Goal: Task Accomplishment & Management: Manage account settings

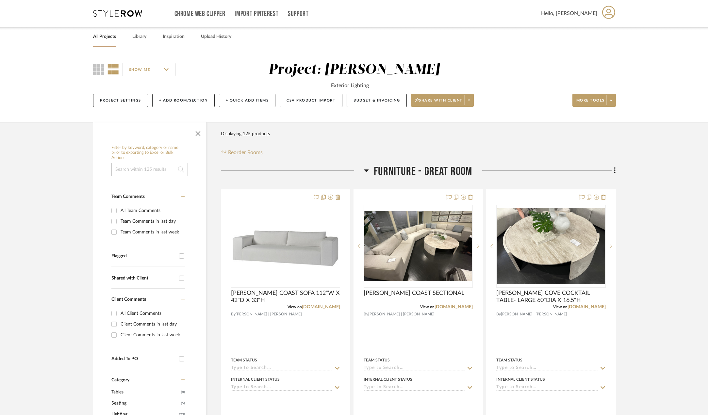
click at [112, 35] on link "All Projects" at bounding box center [104, 36] width 23 height 9
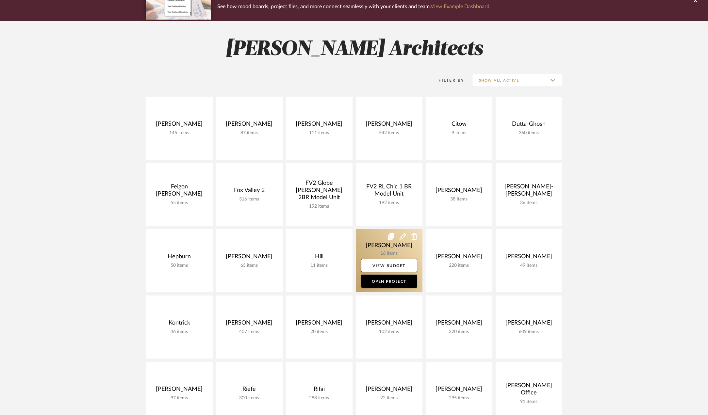
scroll to position [163, 0]
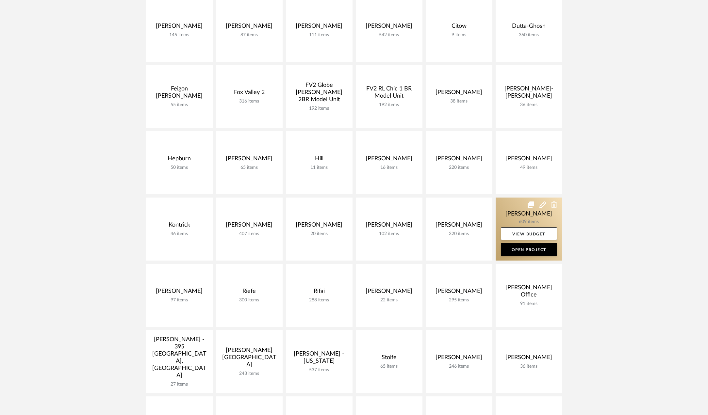
click at [525, 211] on link at bounding box center [529, 229] width 67 height 63
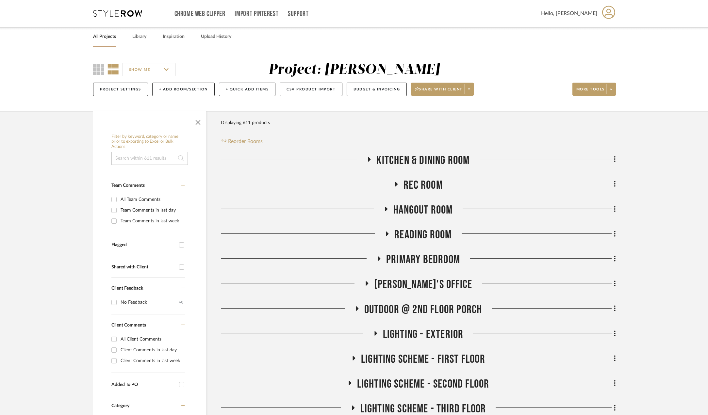
click at [396, 184] on icon at bounding box center [396, 184] width 3 height 5
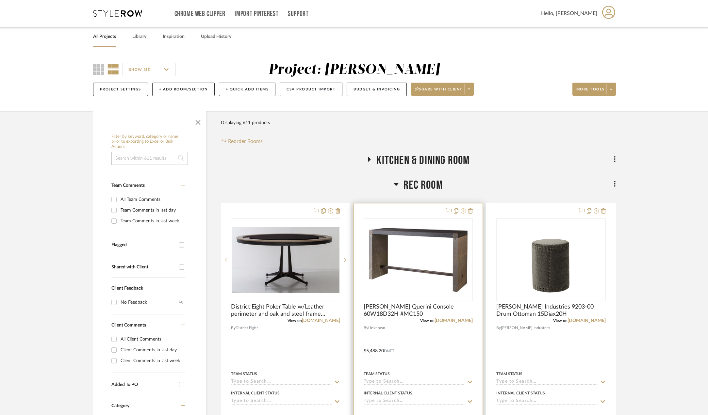
click at [464, 212] on icon at bounding box center [463, 210] width 5 height 5
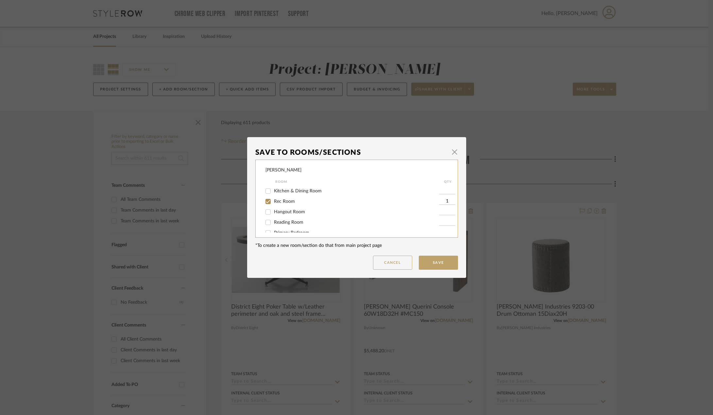
scroll to position [80, 0]
click at [391, 261] on button "Cancel" at bounding box center [392, 263] width 39 height 14
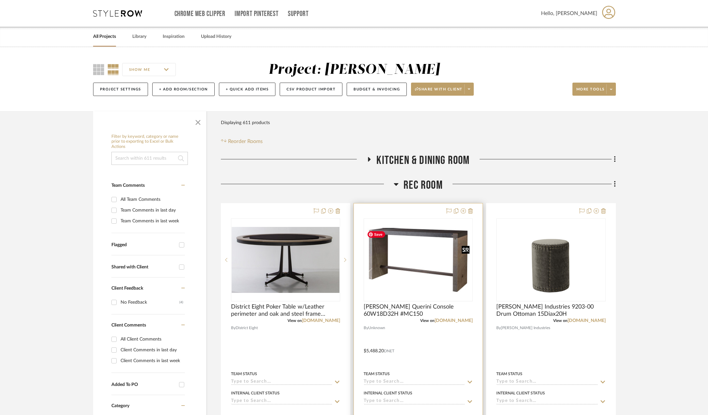
click at [447, 243] on img "0" at bounding box center [418, 260] width 108 height 64
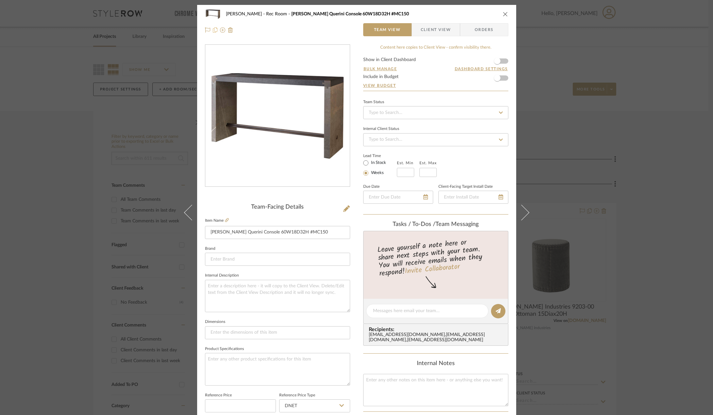
click at [213, 31] on icon at bounding box center [215, 29] width 5 height 5
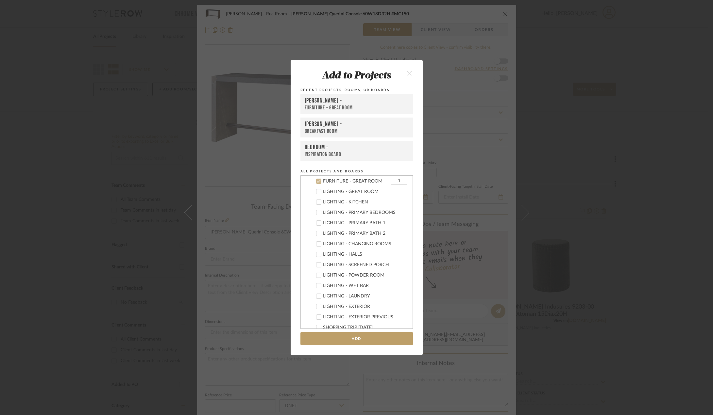
scroll to position [0, 0]
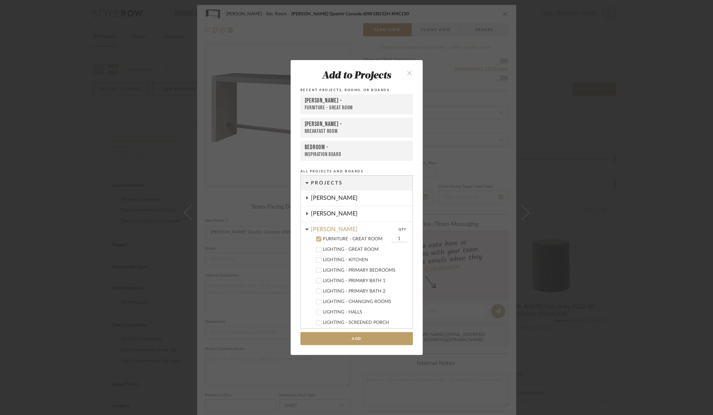
click at [335, 106] on div "FURNITURE - GREAT ROOM" at bounding box center [357, 108] width 104 height 7
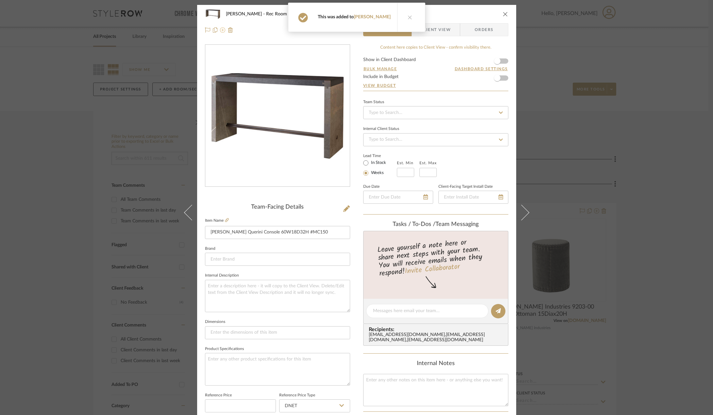
click at [221, 30] on icon at bounding box center [222, 29] width 5 height 5
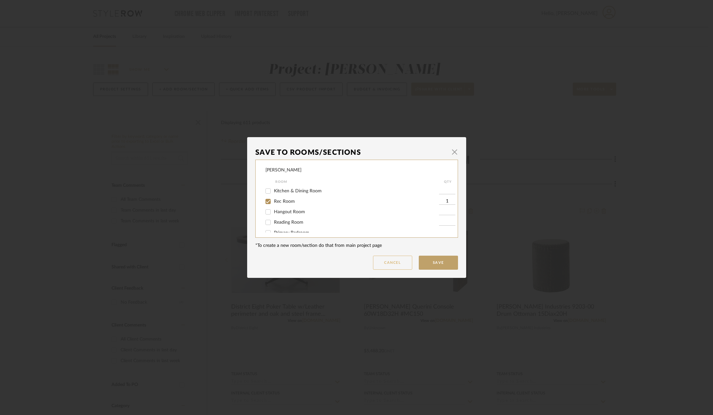
click at [395, 266] on button "Cancel" at bounding box center [392, 263] width 39 height 14
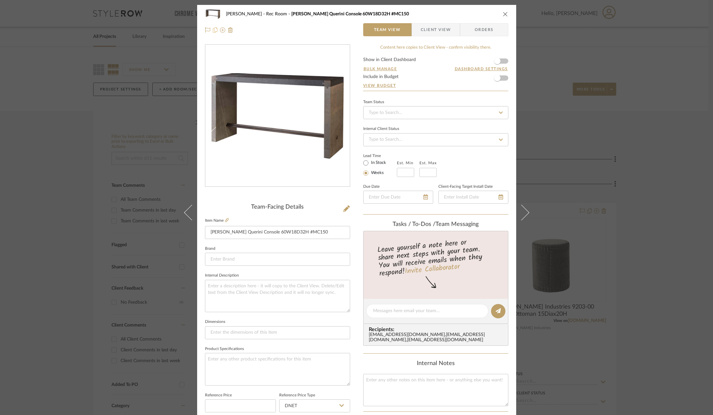
click at [213, 28] on icon at bounding box center [215, 29] width 5 height 5
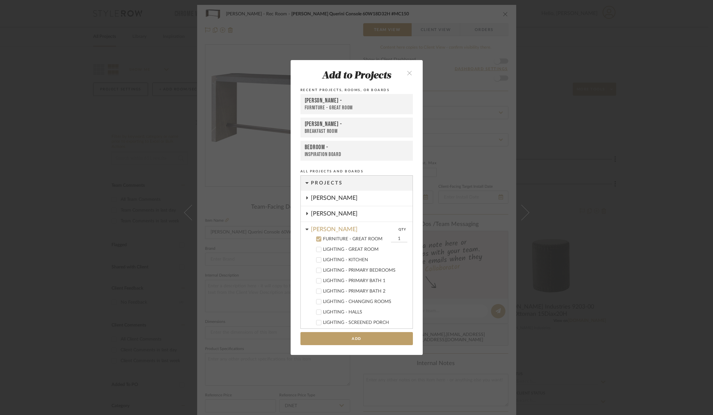
click at [404, 74] on button "close" at bounding box center [409, 72] width 19 height 13
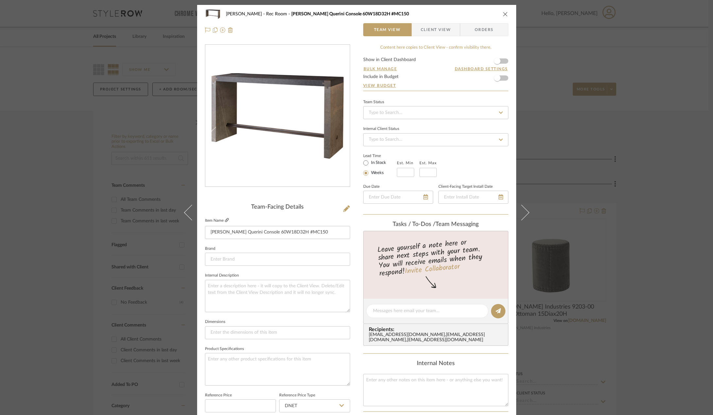
click at [226, 218] on icon at bounding box center [227, 220] width 4 height 4
click at [253, 232] on input "[PERSON_NAME] Querini Console 60W18D32H #MC150" at bounding box center [277, 232] width 145 height 13
click at [208, 231] on input "[PERSON_NAME] Querini Console 60W18D32H #MC150" at bounding box center [277, 232] width 145 height 13
drag, startPoint x: 284, startPoint y: 232, endPoint x: 306, endPoint y: 231, distance: 21.9
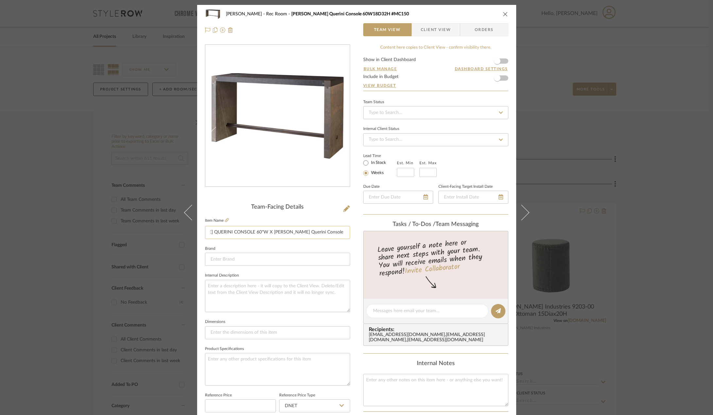
click at [306, 231] on input "[PERSON_NAME] QUERINI CONSOLE 60"W X [PERSON_NAME] Querini Console 60W18D32H #M…" at bounding box center [277, 232] width 145 height 13
drag, startPoint x: 310, startPoint y: 231, endPoint x: 345, endPoint y: 230, distance: 35.0
click at [345, 230] on input "[PERSON_NAME] QUERINI CONSOLE 60"W X 18"D X 32"H18D32H #MC150" at bounding box center [277, 232] width 145 height 13
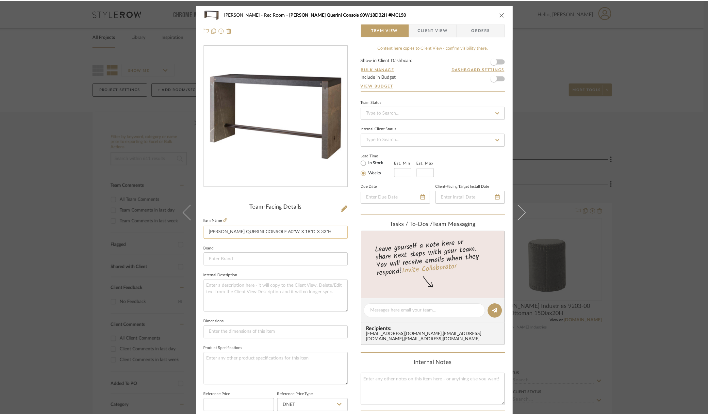
scroll to position [0, 0]
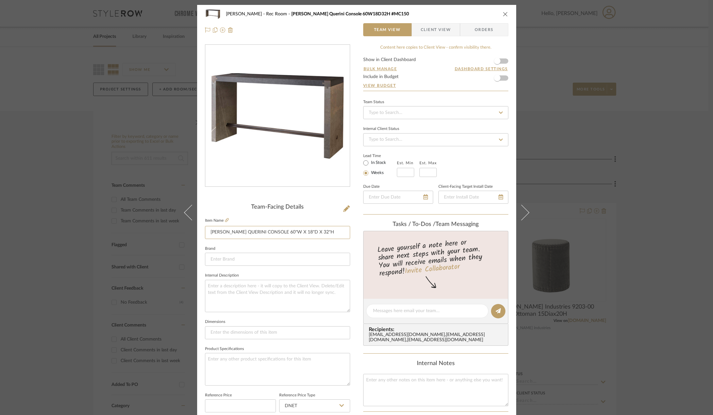
type input "[PERSON_NAME] QUERINI CONSOLE 60"W X 18"D X 32"H"
click at [503, 13] on icon "close" at bounding box center [505, 13] width 5 height 5
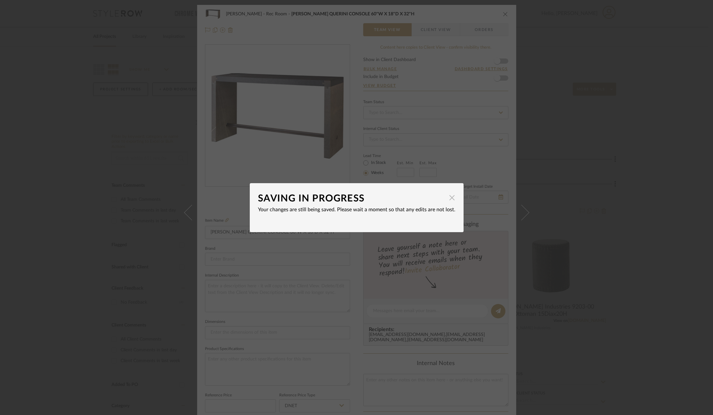
click at [450, 197] on span "button" at bounding box center [451, 197] width 13 height 13
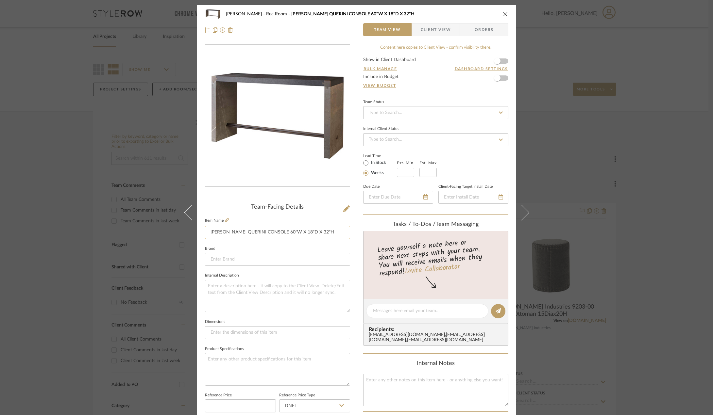
drag, startPoint x: 324, startPoint y: 232, endPoint x: 267, endPoint y: 231, distance: 57.8
click at [267, 231] on input "[PERSON_NAME] QUERINI CONSOLE 60"W X 18"D X 32"H" at bounding box center [277, 232] width 145 height 13
click at [503, 14] on icon "close" at bounding box center [505, 13] width 5 height 5
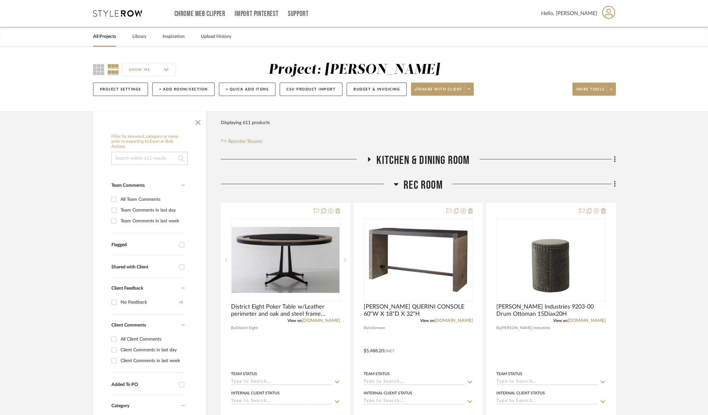
click at [105, 35] on link "All Projects" at bounding box center [104, 36] width 23 height 9
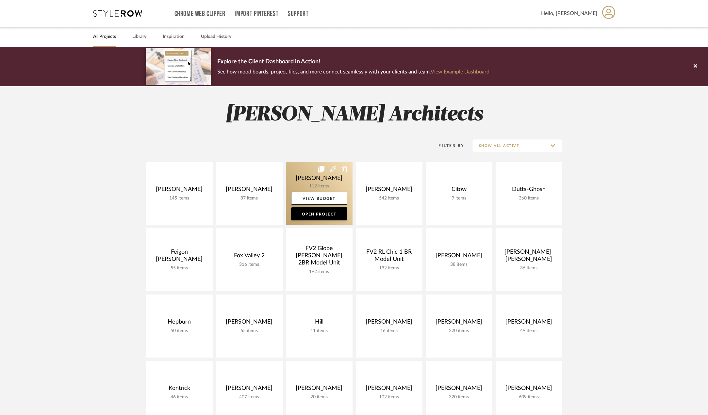
click at [324, 177] on link at bounding box center [319, 193] width 67 height 63
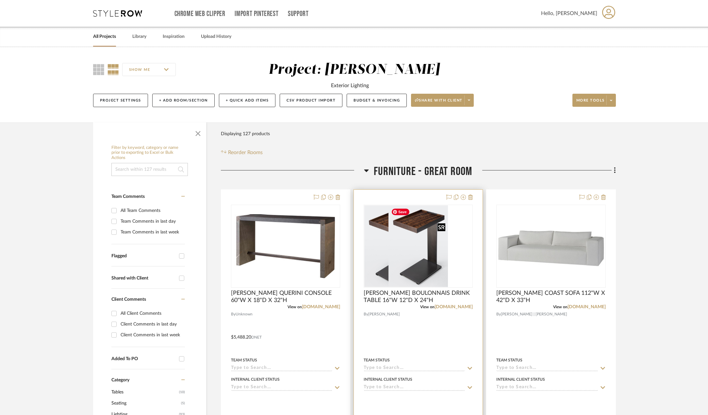
scroll to position [131, 0]
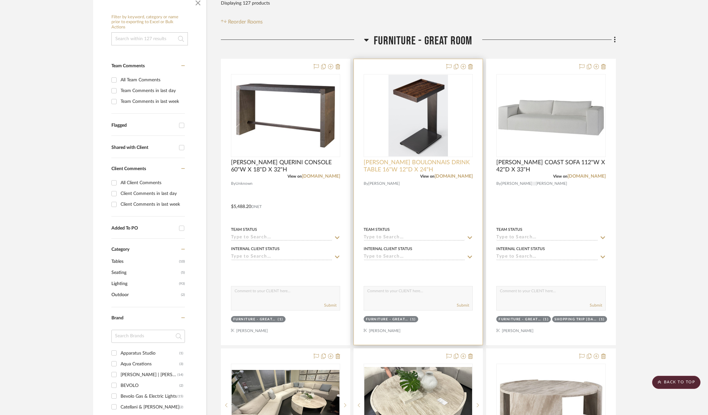
click at [399, 166] on span "[PERSON_NAME] BOULONNAIS DRINK TABLE 16"W 12"D X 24"H" at bounding box center [418, 166] width 109 height 14
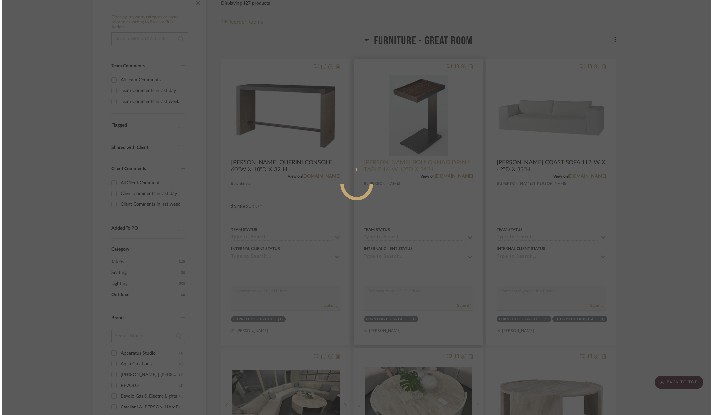
scroll to position [0, 0]
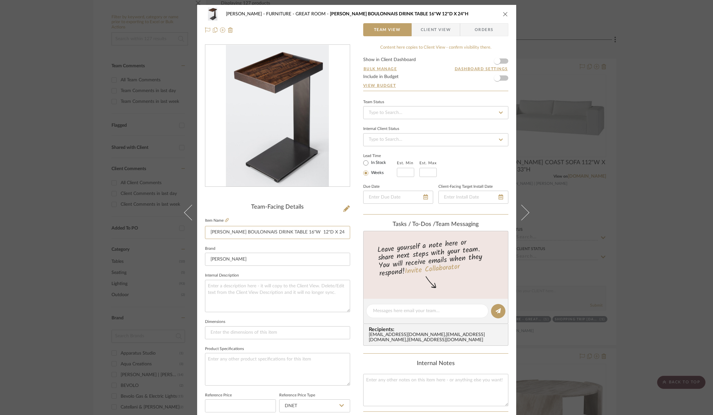
drag, startPoint x: 341, startPoint y: 229, endPoint x: 199, endPoint y: 228, distance: 141.8
click at [199, 228] on div "Chen FURNITURE - GREAT ROOM [PERSON_NAME] BOULONNAIS DRINK TABLE 16"W 12"D X 24…" at bounding box center [356, 307] width 319 height 604
click at [502, 10] on div "Chen FURNITURE - GREAT ROOM [PERSON_NAME] BOULONNAIS DRINK TABLE 16"W 12"D X 24…" at bounding box center [356, 14] width 303 height 13
click at [503, 15] on icon "close" at bounding box center [505, 13] width 5 height 5
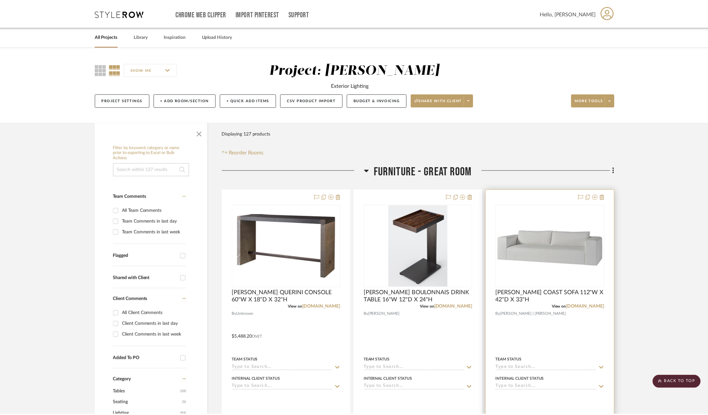
scroll to position [131, 0]
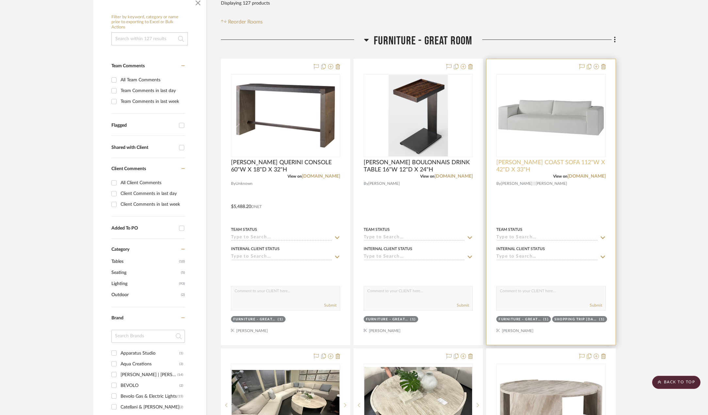
click at [576, 165] on span "[PERSON_NAME] COAST SOFA 112"W X 42"D X 33"H" at bounding box center [550, 166] width 109 height 14
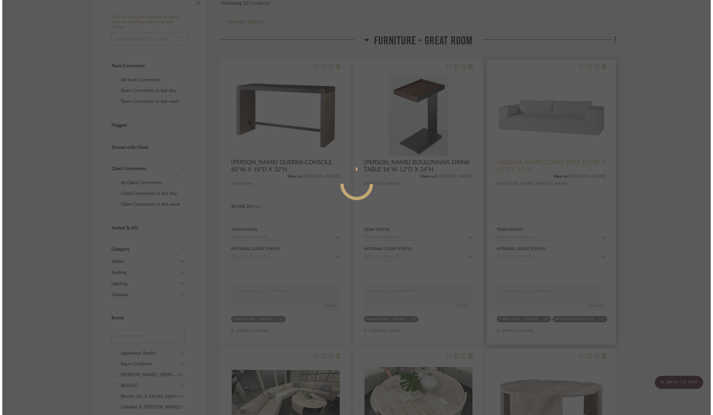
scroll to position [0, 0]
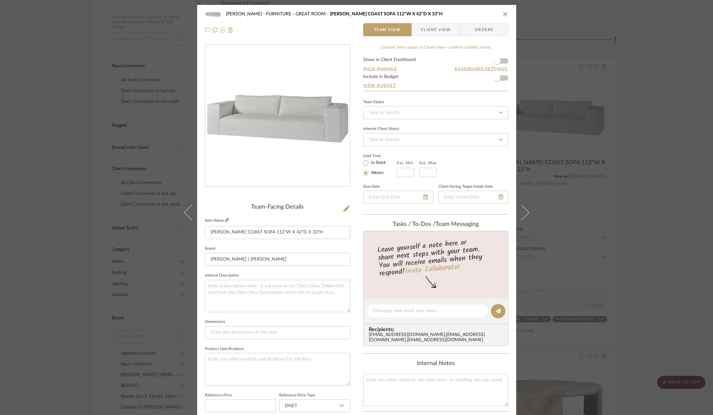
click at [225, 221] on icon at bounding box center [227, 220] width 4 height 4
click at [300, 233] on input "[PERSON_NAME] COAST SOFA 112"W X 42"D X 33"H" at bounding box center [277, 232] width 145 height 13
type input "[PERSON_NAME] COAST SOFA 112"W X 42"D X 33"H 27"AH"
click at [503, 17] on div "Chen FURNITURE - GREAT ROOM [PERSON_NAME] COAST SOFA 112"W X 42"D X 33"H" at bounding box center [356, 14] width 303 height 13
click at [504, 15] on icon "close" at bounding box center [505, 13] width 5 height 5
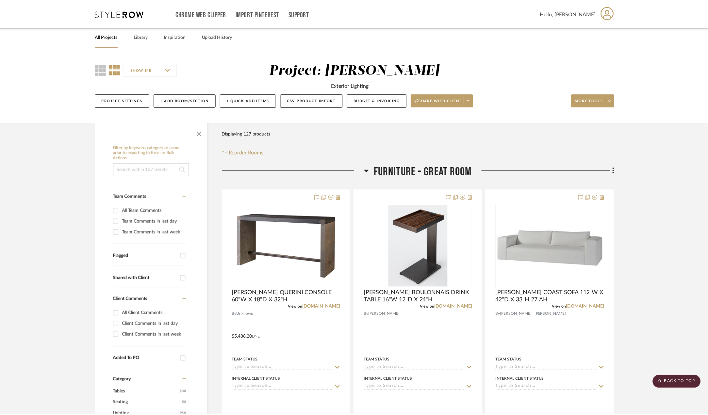
scroll to position [131, 0]
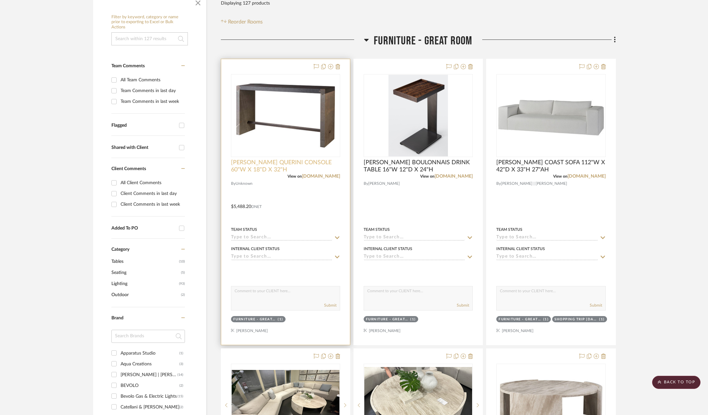
click at [272, 166] on span "[PERSON_NAME] QUERINI CONSOLE 60"W X 18"D X 32"H" at bounding box center [285, 166] width 109 height 14
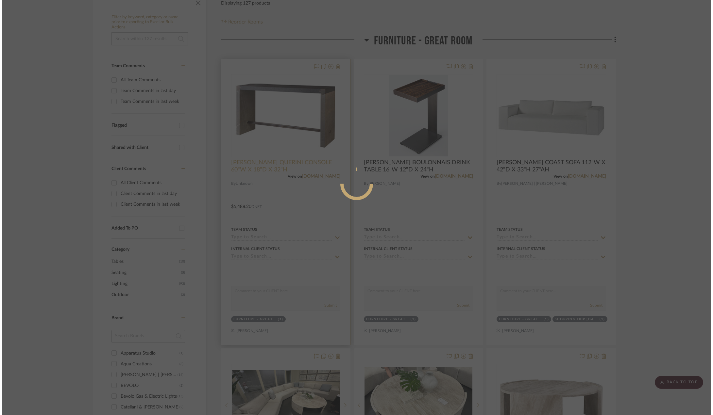
scroll to position [0, 0]
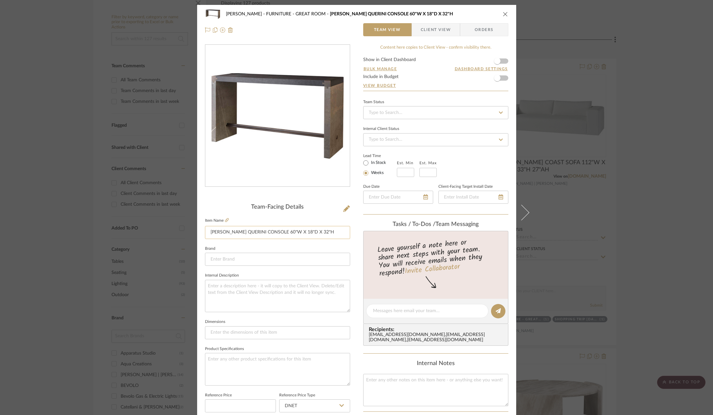
drag, startPoint x: 310, startPoint y: 232, endPoint x: 203, endPoint y: 228, distance: 107.3
click at [205, 228] on input "[PERSON_NAME] QUERINI CONSOLE 60"W X 18"D X 32"H" at bounding box center [277, 232] width 145 height 13
drag, startPoint x: 505, startPoint y: 12, endPoint x: 433, endPoint y: 223, distance: 222.0
click at [505, 12] on icon "close" at bounding box center [505, 13] width 5 height 5
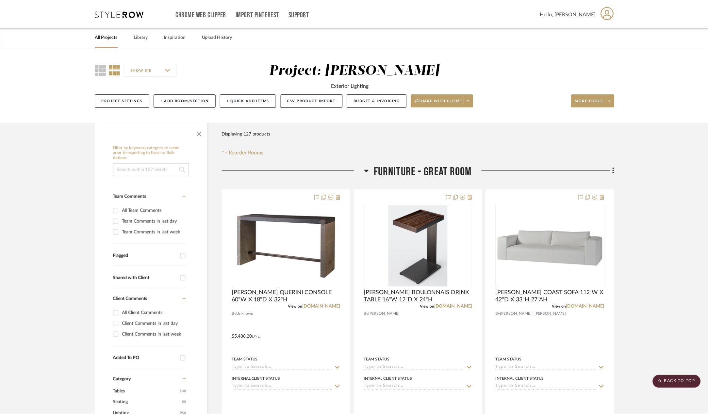
scroll to position [131, 0]
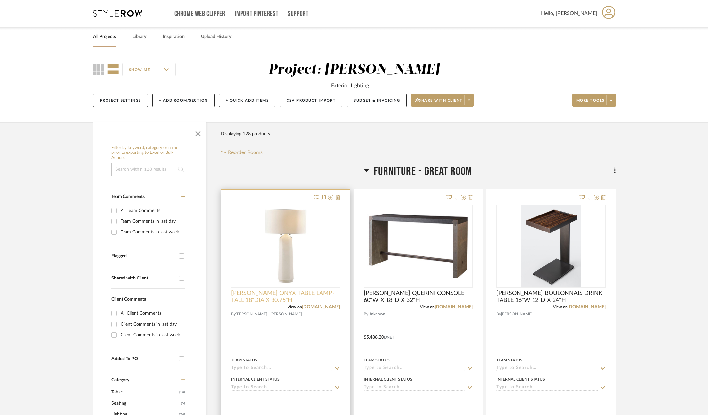
click at [281, 300] on span "BAKER ONYX TABLE LAMP- TALL 18"DIA X 30.75"H" at bounding box center [285, 297] width 109 height 14
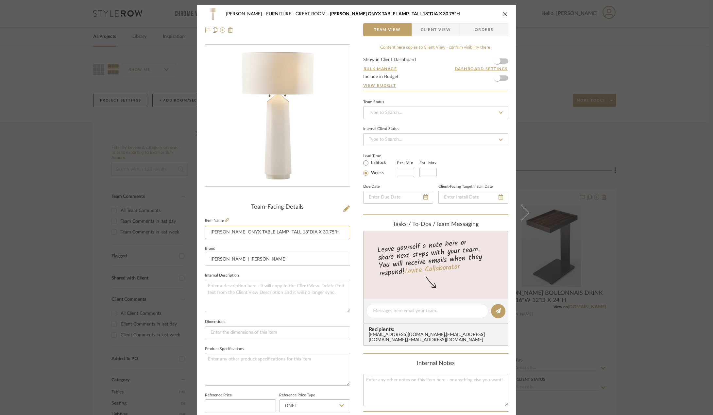
drag, startPoint x: 319, startPoint y: 230, endPoint x: 192, endPoint y: 228, distance: 127.1
click at [192, 228] on mat-dialog-content "Chen FURNITURE - GREAT ROOM BAKER ONYX TABLE LAMP- TALL 18"DIA X 30.75"H Team V…" at bounding box center [357, 307] width 356 height 604
click at [504, 11] on div "Chen FURNITURE - GREAT ROOM BAKER ONYX TABLE LAMP- TALL 18"DIA X 30.75"H" at bounding box center [356, 14] width 303 height 13
click at [504, 13] on icon "close" at bounding box center [505, 13] width 5 height 5
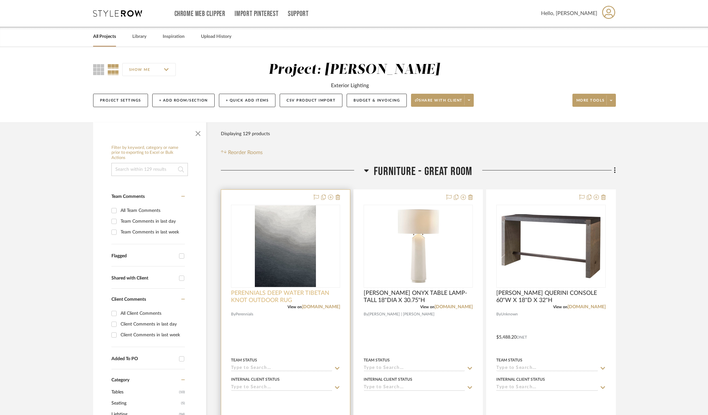
click at [295, 294] on span "PERENNIALS DEEP WATER TIBETAN KNOT OUTDOOR RUG" at bounding box center [285, 297] width 109 height 14
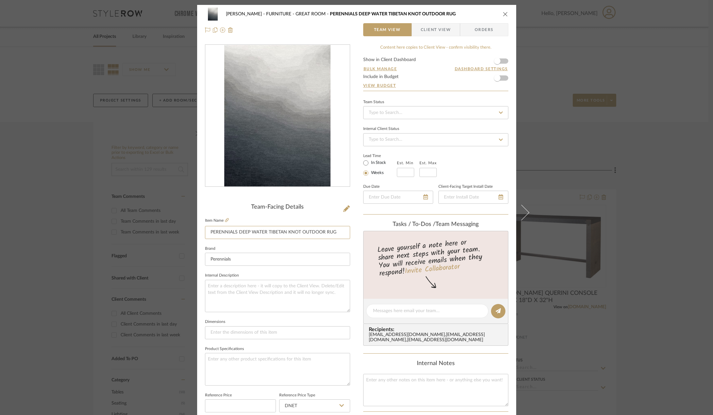
drag, startPoint x: 338, startPoint y: 232, endPoint x: 185, endPoint y: 228, distance: 152.3
click at [185, 228] on mat-dialog-content "Chen FURNITURE - GREAT ROOM PERENNIALS DEEP WATER TIBETAN KNOT OUTDOOR RUG Team…" at bounding box center [357, 307] width 356 height 604
click at [504, 13] on icon "close" at bounding box center [505, 13] width 5 height 5
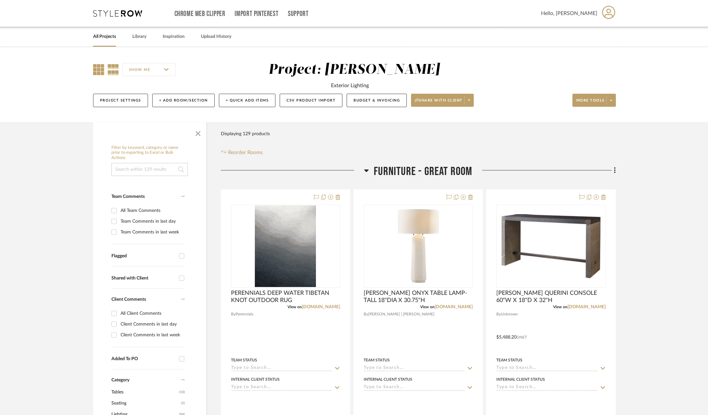
click at [99, 67] on icon at bounding box center [98, 69] width 11 height 11
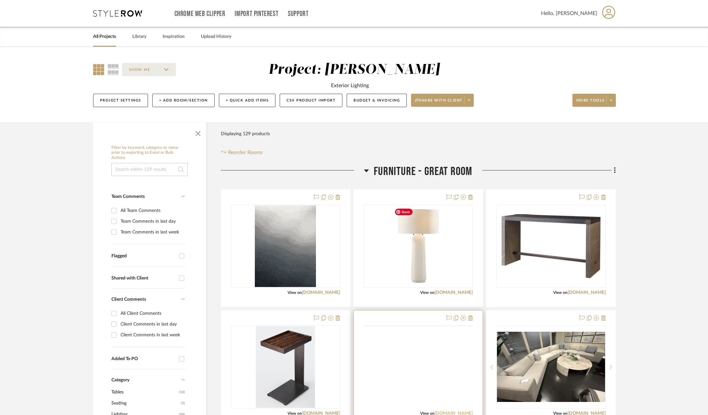
scroll to position [196, 0]
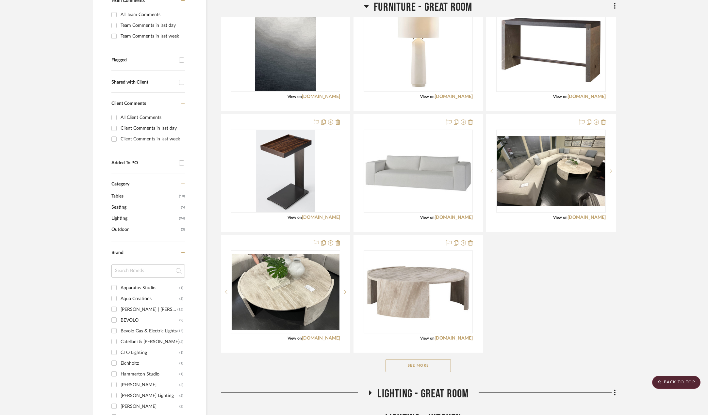
click at [438, 367] on button "See More" at bounding box center [418, 365] width 65 height 13
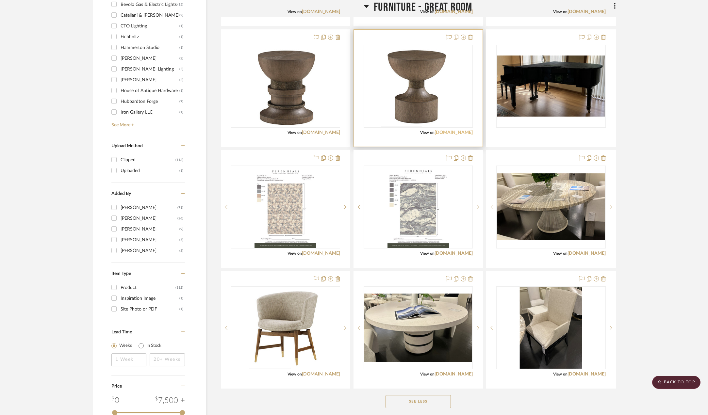
scroll to position [359, 0]
